Goal: Task Accomplishment & Management: Complete application form

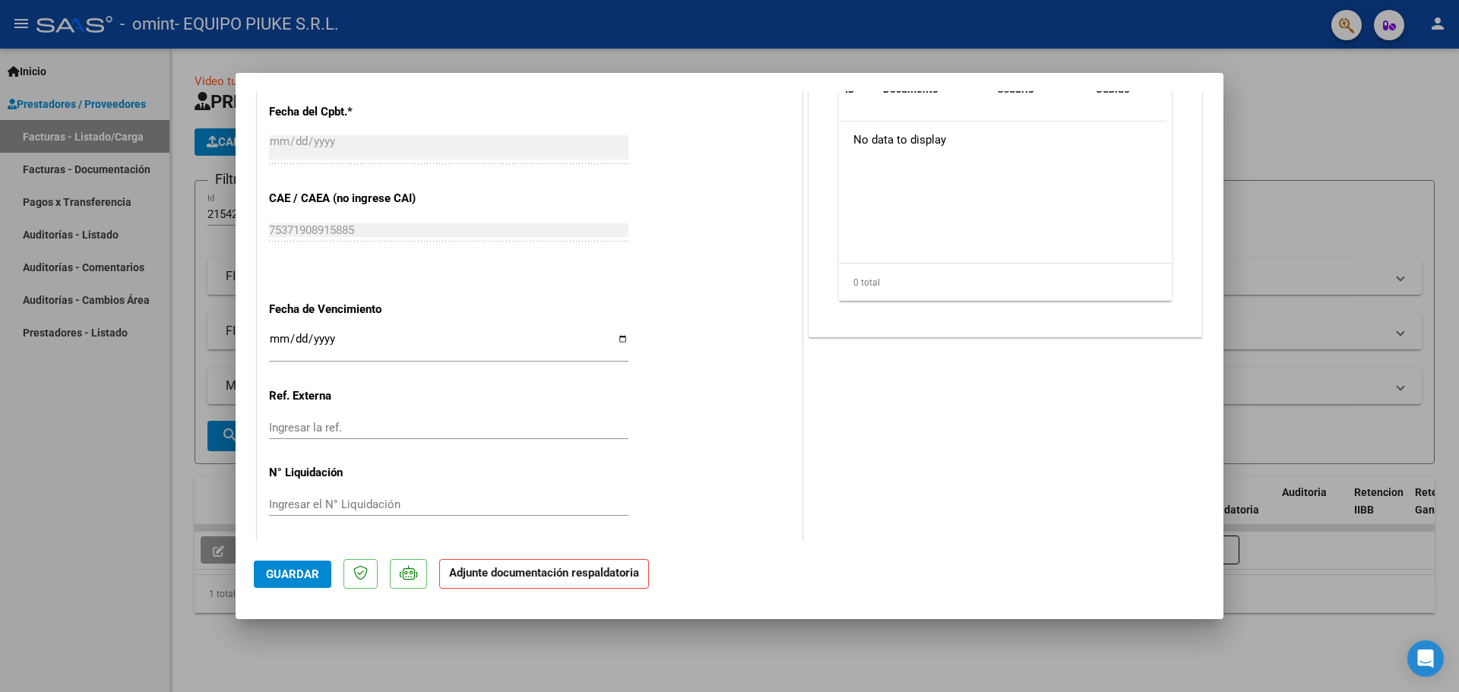
scroll to position [855, 0]
click at [1279, 467] on div at bounding box center [729, 346] width 1459 height 692
type input "$ 0,00"
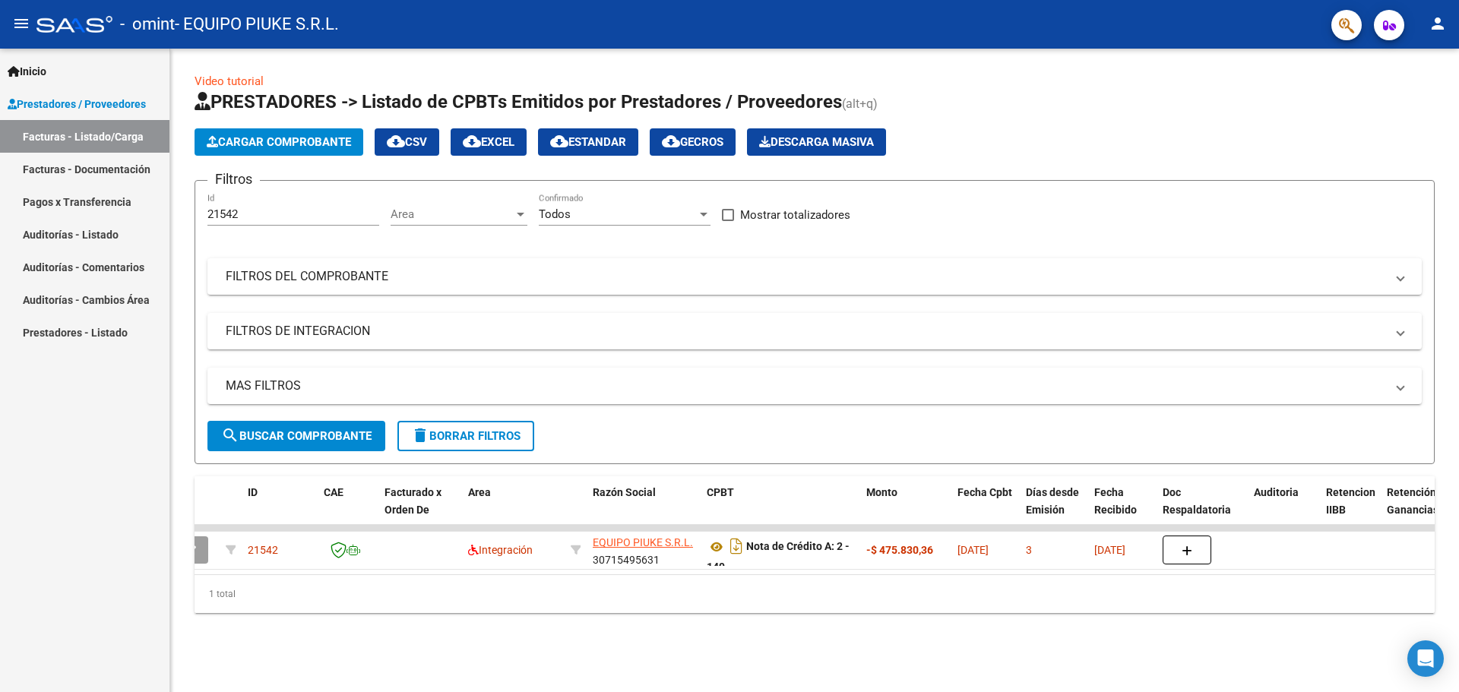
scroll to position [0, 0]
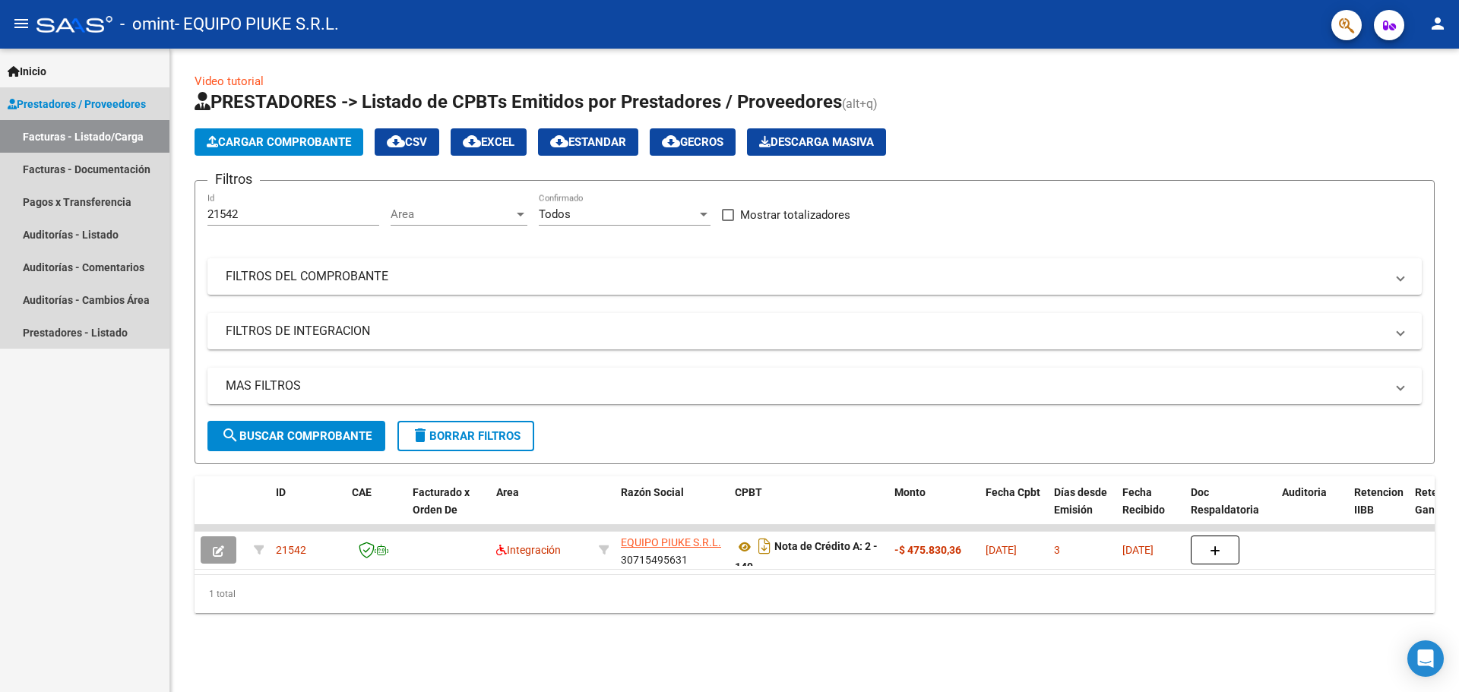
click at [81, 135] on link "Facturas - Listado/Carga" at bounding box center [84, 136] width 169 height 33
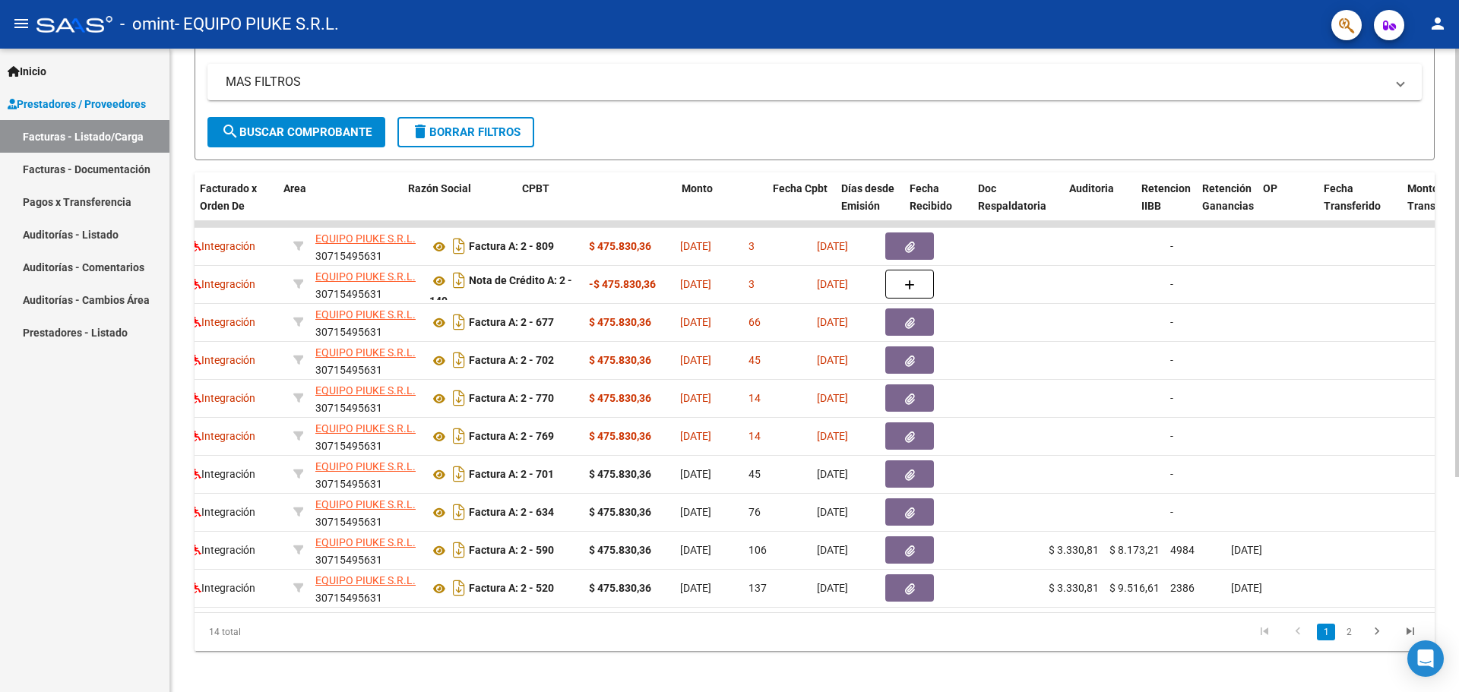
scroll to position [0, 66]
